Goal: Transaction & Acquisition: Book appointment/travel/reservation

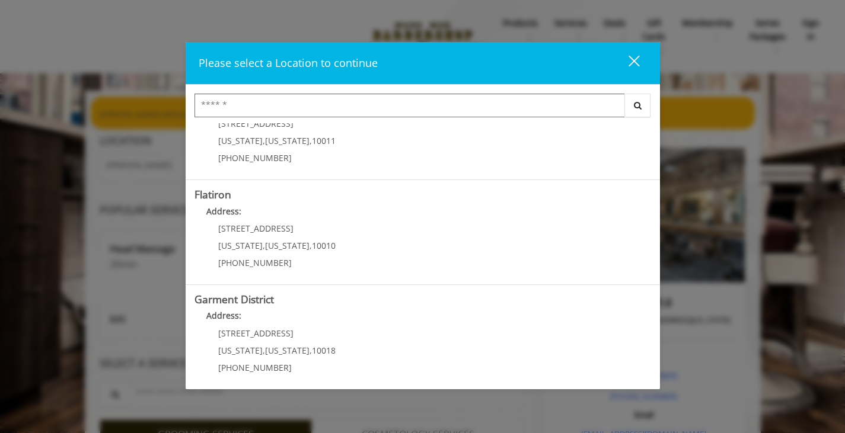
scroll to position [263, 0]
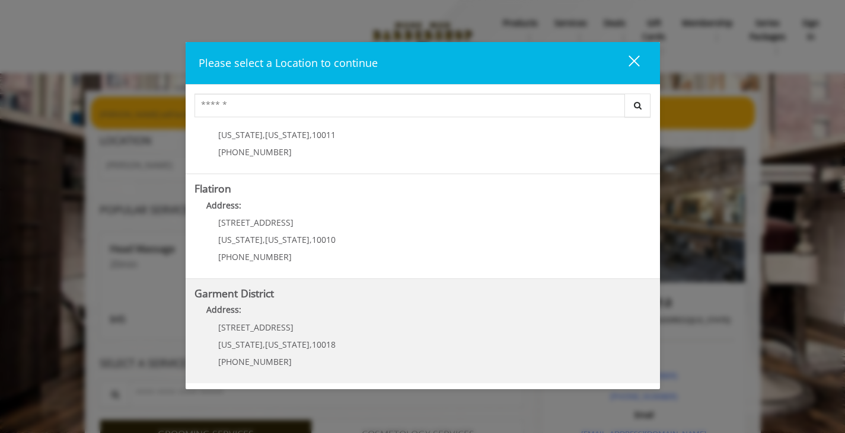
click at [276, 323] on span "[STREET_ADDRESS]" at bounding box center [255, 327] width 75 height 11
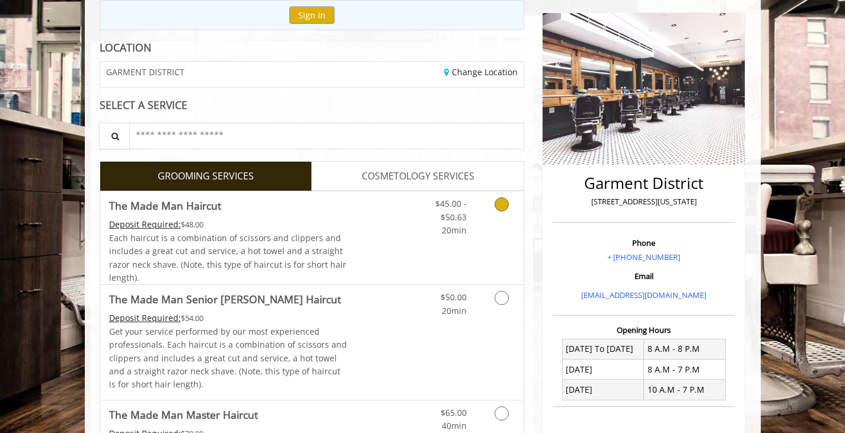
scroll to position [136, 0]
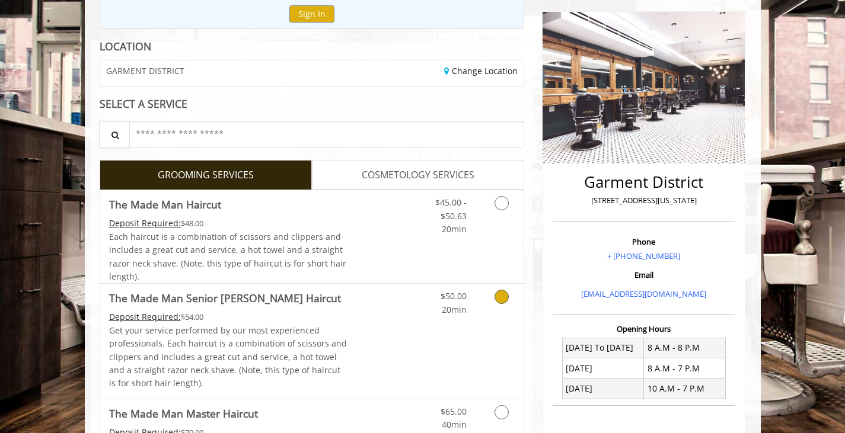
click at [500, 300] on icon "Grooming services" at bounding box center [501, 297] width 14 height 14
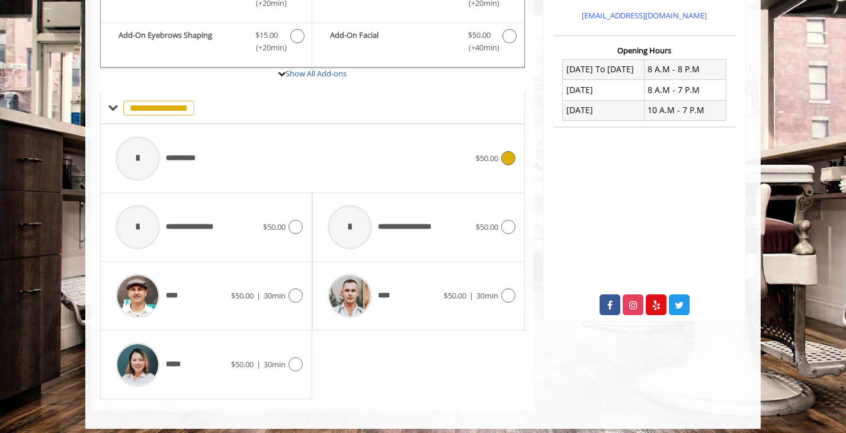
scroll to position [422, 0]
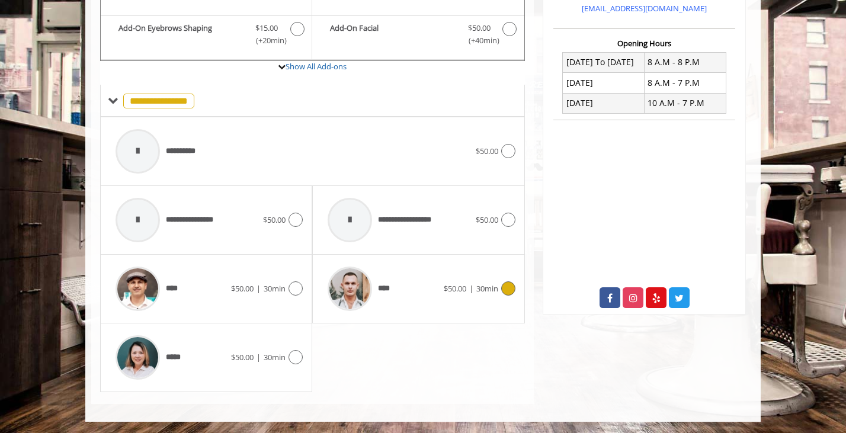
click at [506, 287] on icon at bounding box center [508, 289] width 14 height 14
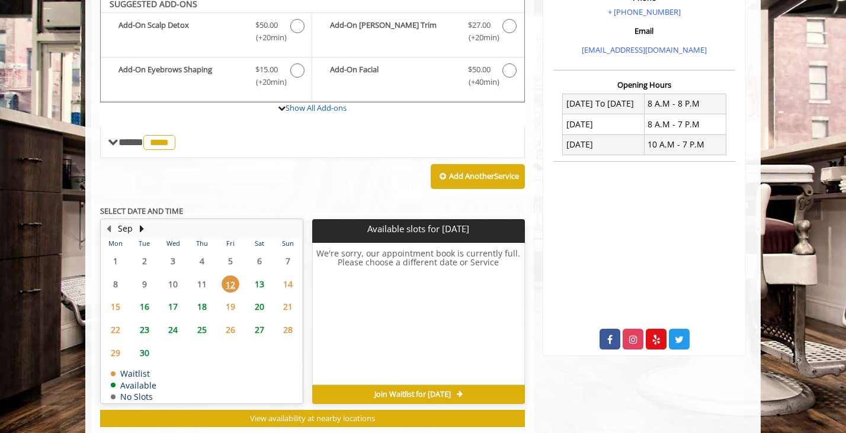
scroll to position [374, 0]
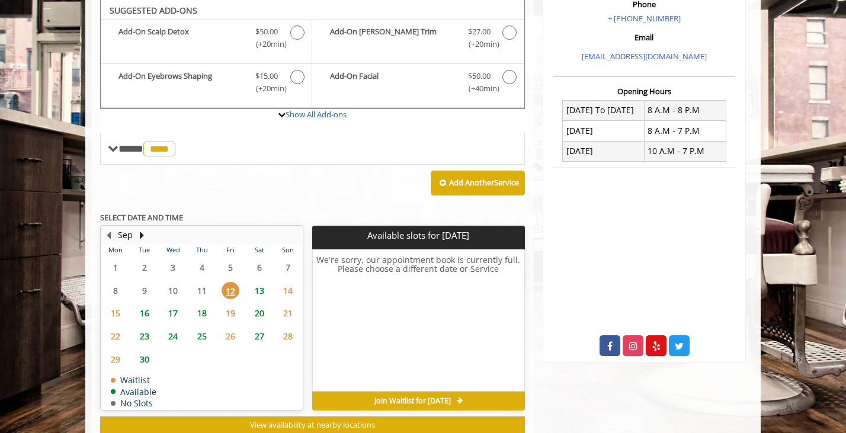
click at [262, 289] on span "13" at bounding box center [260, 290] width 18 height 17
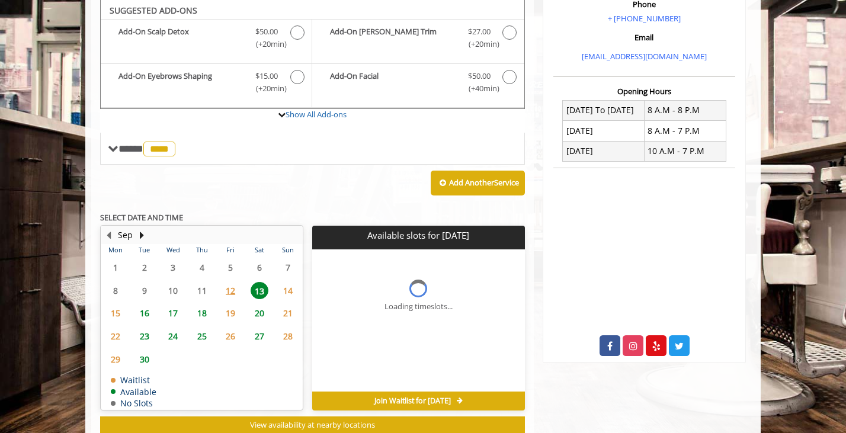
scroll to position [410, 0]
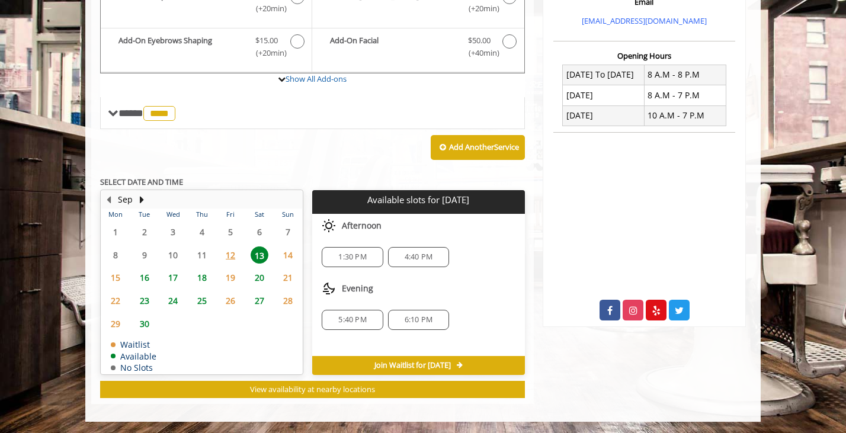
click at [346, 261] on div "1:30 PM" at bounding box center [352, 257] width 61 height 20
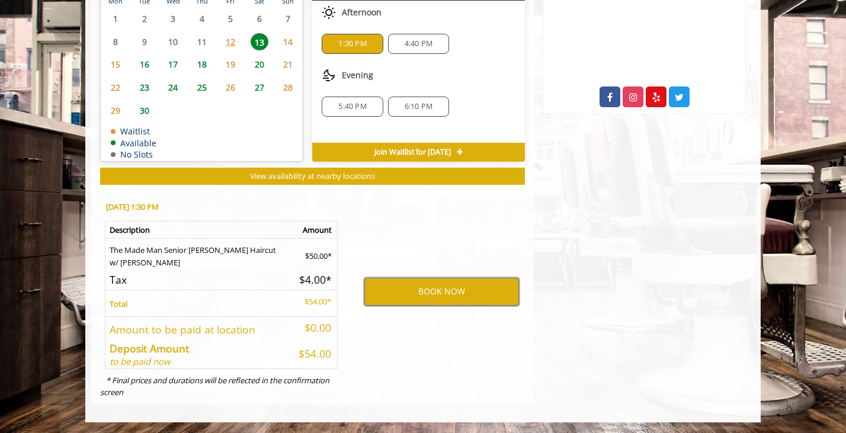
scroll to position [623, 0]
